Goal: Task Accomplishment & Management: Use online tool/utility

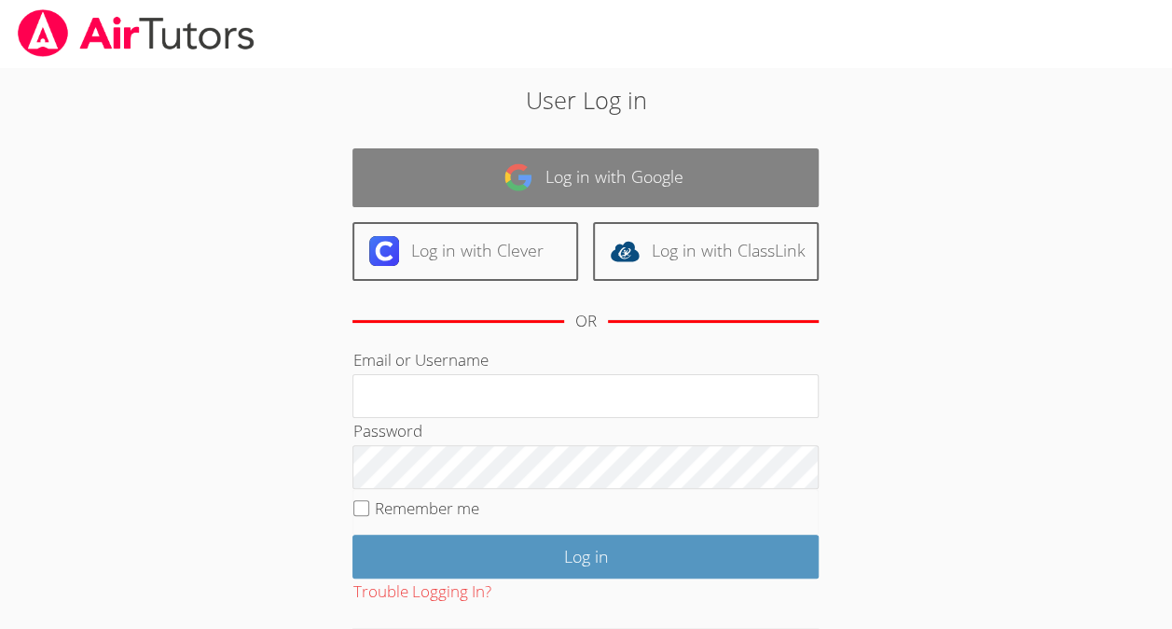
click at [611, 178] on link "Log in with Google" at bounding box center [586, 177] width 466 height 59
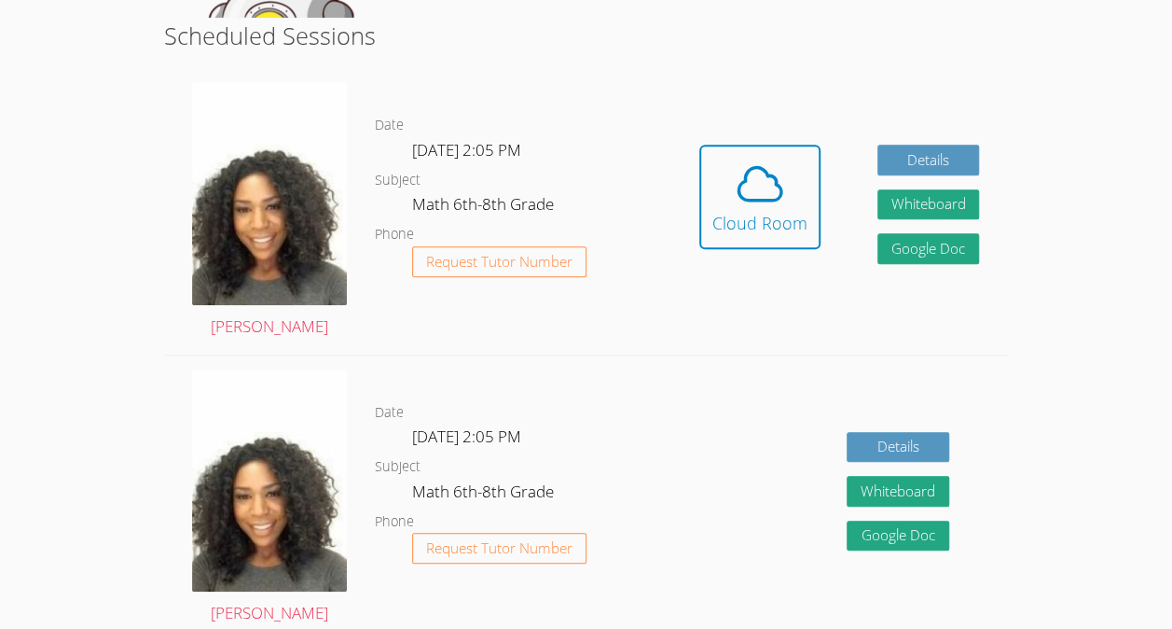
scroll to position [472, 0]
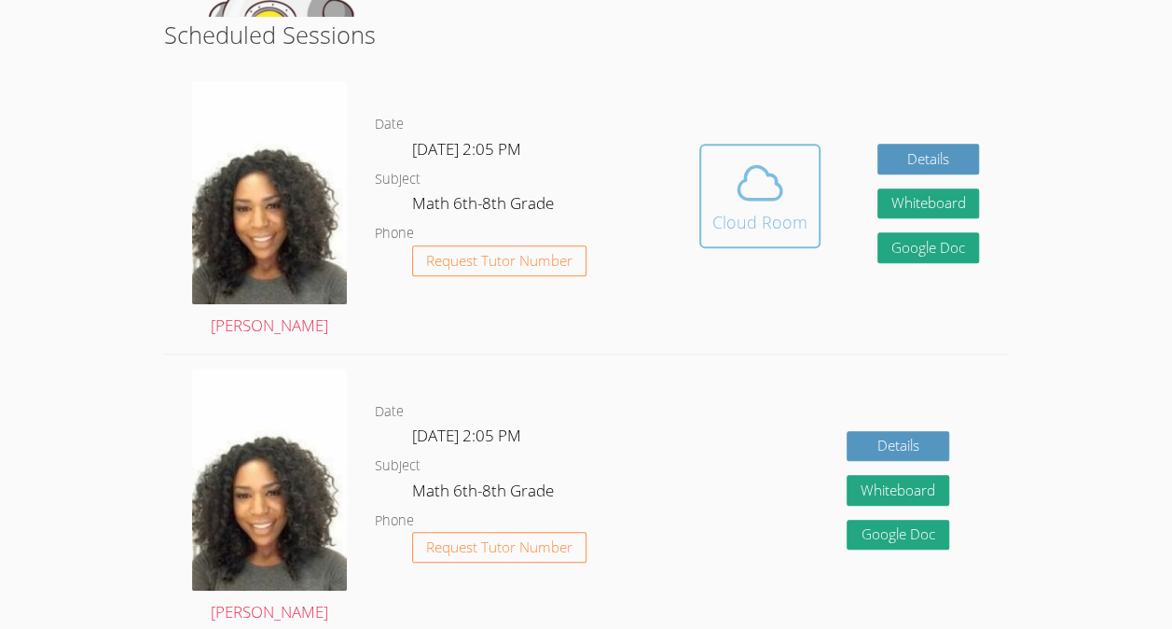
click at [761, 183] on icon at bounding box center [760, 183] width 52 height 52
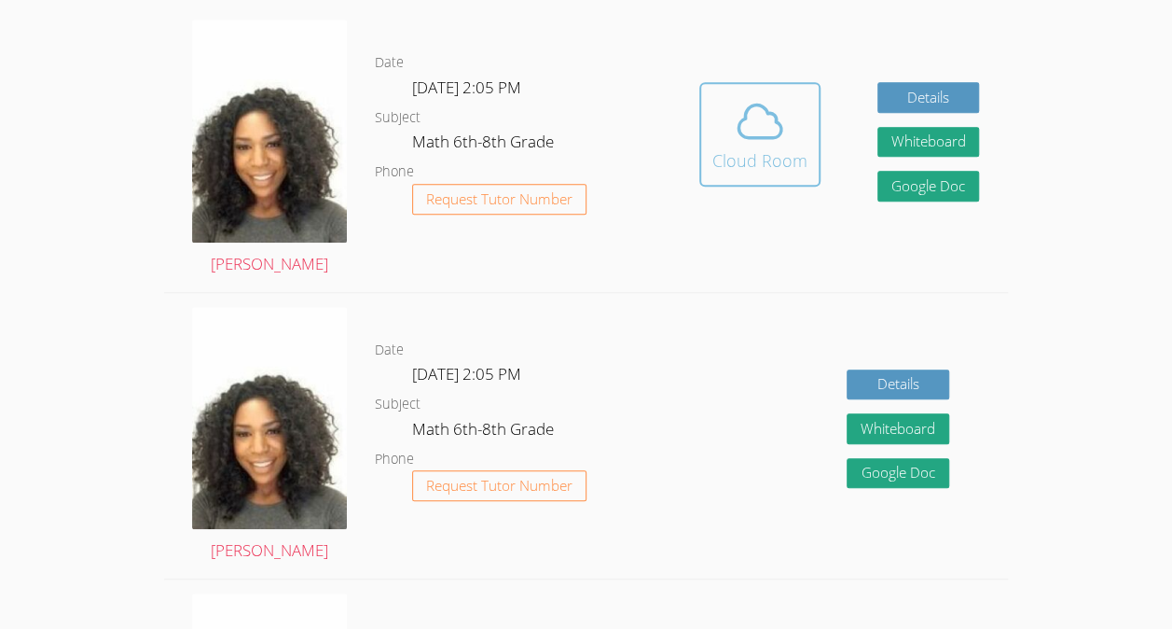
click at [725, 168] on div "Cloud Room" at bounding box center [759, 160] width 95 height 26
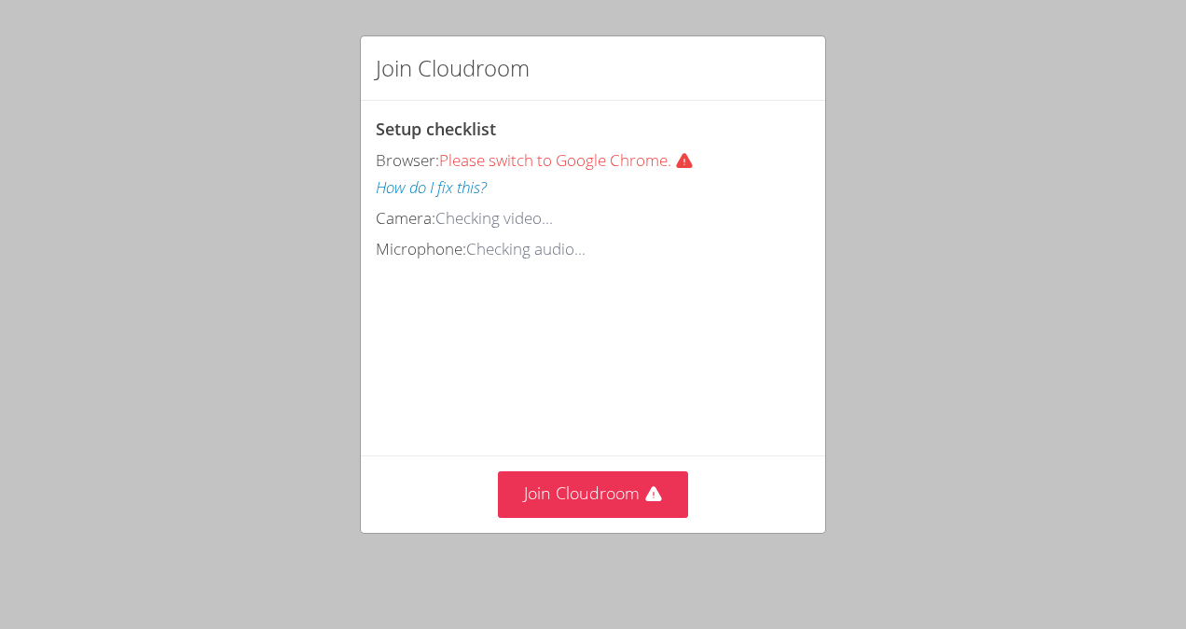
click at [761, 183] on div "Browser: Please switch to Google Chrome. How do I fix this?" at bounding box center [593, 174] width 435 height 54
click at [597, 494] on button "Join Cloudroom" at bounding box center [593, 494] width 191 height 46
